Goal: Transaction & Acquisition: Purchase product/service

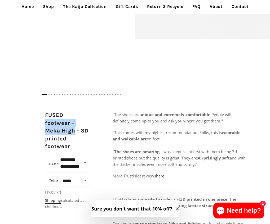
scroll to position [132, 0]
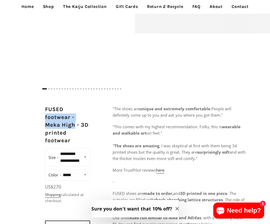
click at [55, 126] on h2 "FUSED footwear - Meka High - 3D printed footwear" at bounding box center [67, 125] width 45 height 39
drag, startPoint x: 74, startPoint y: 125, endPoint x: 47, endPoint y: 125, distance: 27.5
click at [47, 125] on h2 "FUSED footwear - Meka High - 3D printed footwear" at bounding box center [67, 125] width 45 height 39
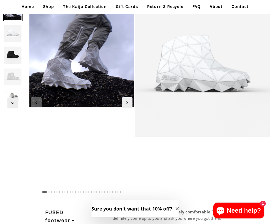
scroll to position [26, 0]
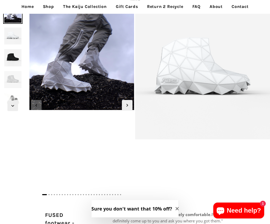
drag, startPoint x: 177, startPoint y: 121, endPoint x: 176, endPoint y: 127, distance: 6.7
click at [107, 156] on div at bounding box center [81, 99] width 107 height 191
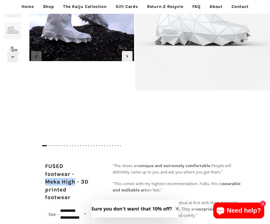
scroll to position [0, 0]
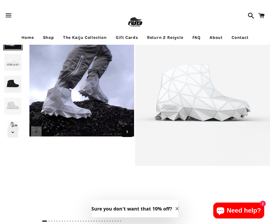
click at [129, 133] on icon "Next slide" at bounding box center [127, 132] width 6 height 6
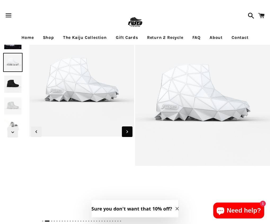
click at [128, 132] on icon "Next slide" at bounding box center [127, 132] width 6 height 6
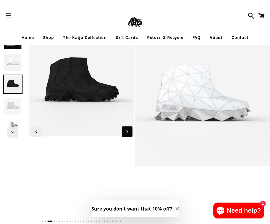
click at [128, 132] on icon "Next slide" at bounding box center [127, 132] width 6 height 6
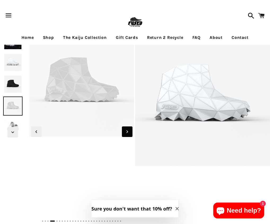
click at [128, 132] on icon "Next slide" at bounding box center [127, 132] width 6 height 6
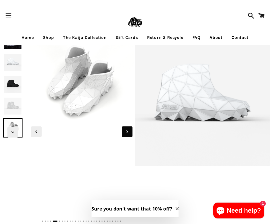
click at [128, 132] on icon "Next slide" at bounding box center [127, 132] width 6 height 6
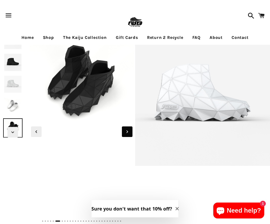
click at [128, 132] on icon "Next slide" at bounding box center [127, 132] width 6 height 6
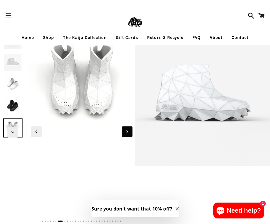
click at [128, 132] on icon "Next slide" at bounding box center [127, 132] width 6 height 6
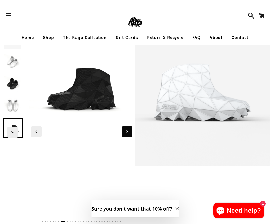
click at [128, 132] on icon "Next slide" at bounding box center [127, 132] width 6 height 6
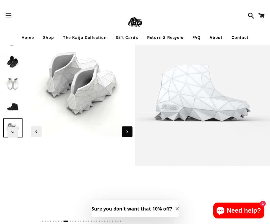
click at [128, 132] on icon "Next slide" at bounding box center [127, 132] width 6 height 6
